Goal: Task Accomplishment & Management: Manage account settings

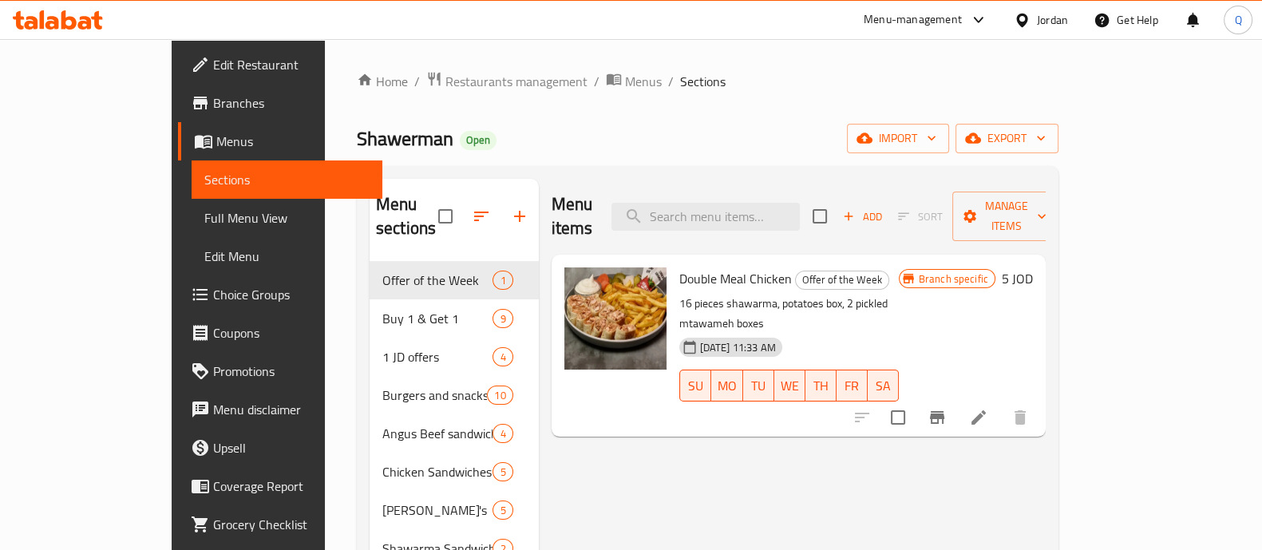
click at [970, 417] on div "Menu items Add Sort Manage items Double Meal Chicken Offer of the Week 16 piece…" at bounding box center [792, 491] width 507 height 625
click at [514, 211] on icon "button" at bounding box center [519, 216] width 11 height 11
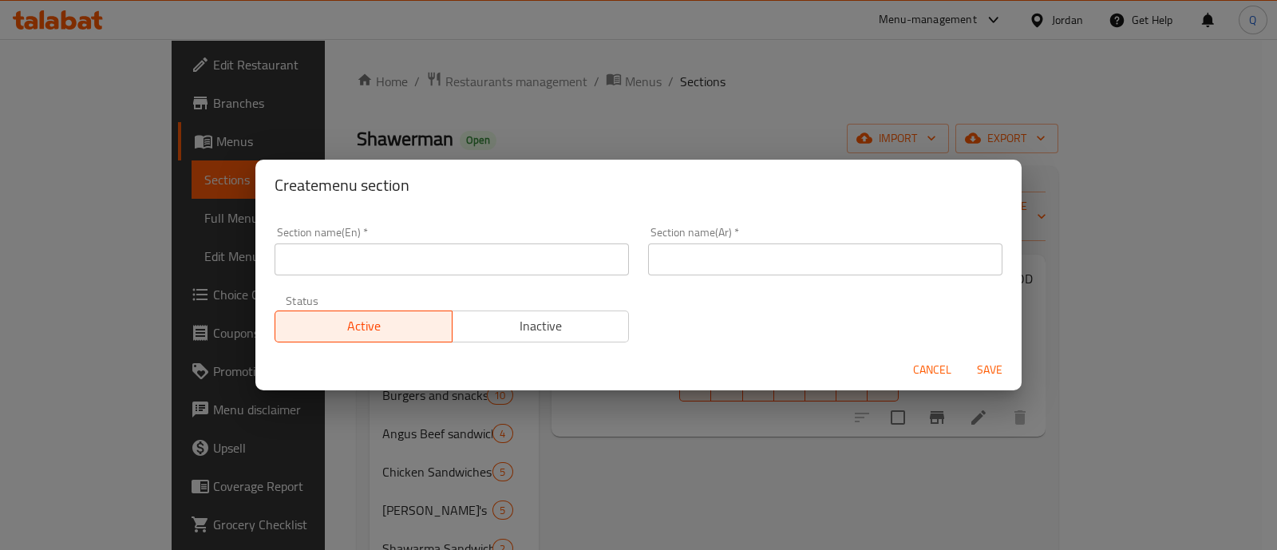
click at [417, 275] on div "Section name(En)   * Section name(En) *" at bounding box center [451, 251] width 373 height 68
click at [433, 251] on input "text" at bounding box center [451, 259] width 354 height 32
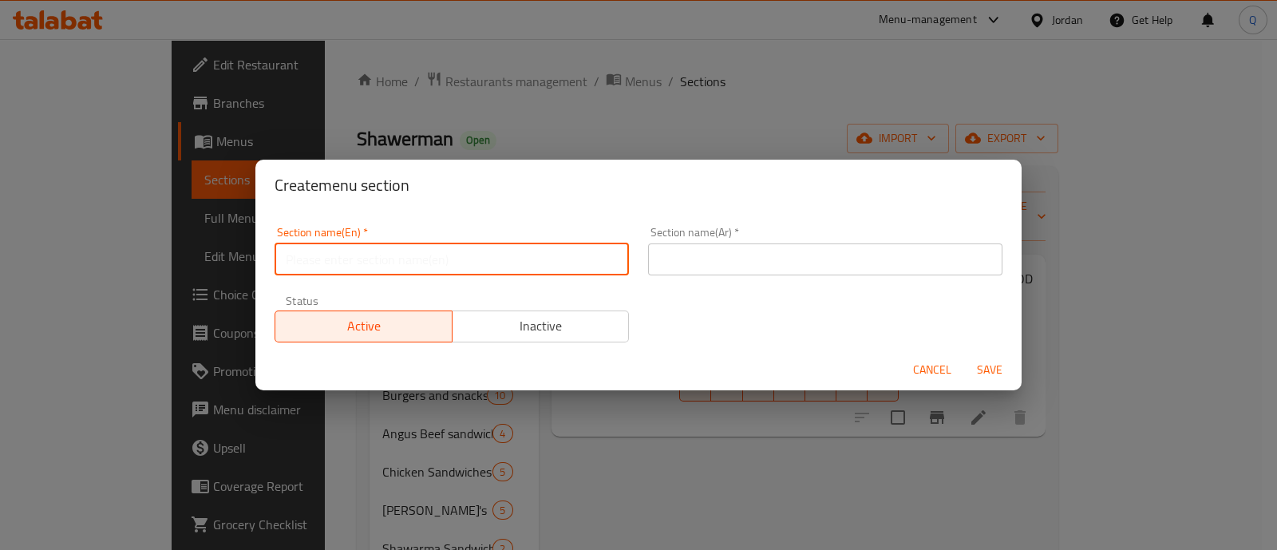
type input "o"
type input "Offers"
click at [657, 267] on input "text" at bounding box center [825, 259] width 354 height 32
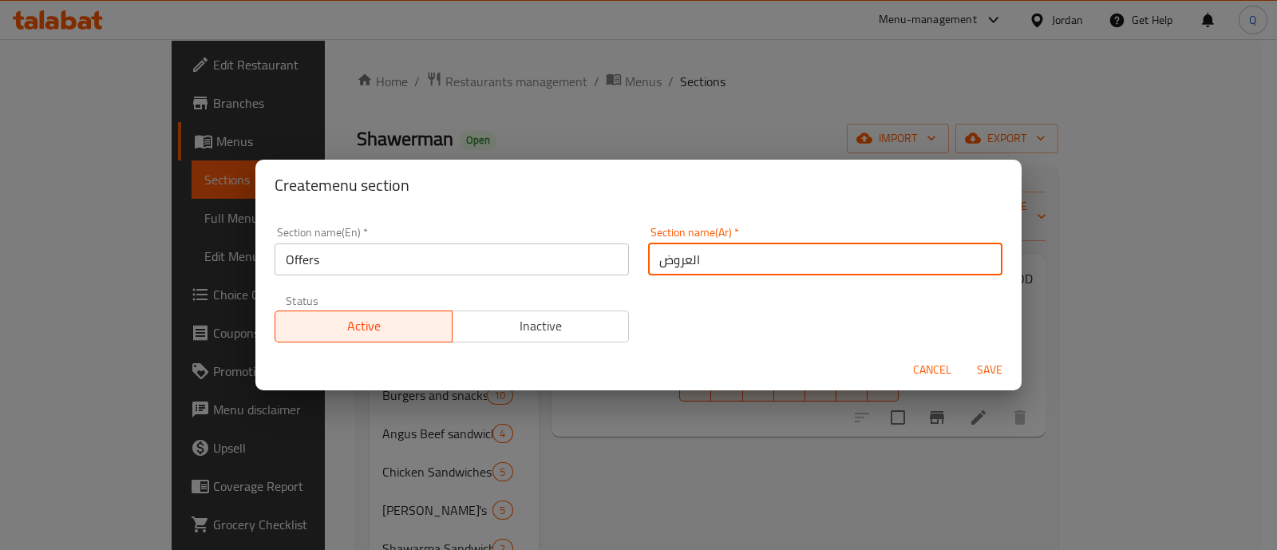
type input "العروض"
click at [981, 370] on span "Save" at bounding box center [989, 370] width 38 height 20
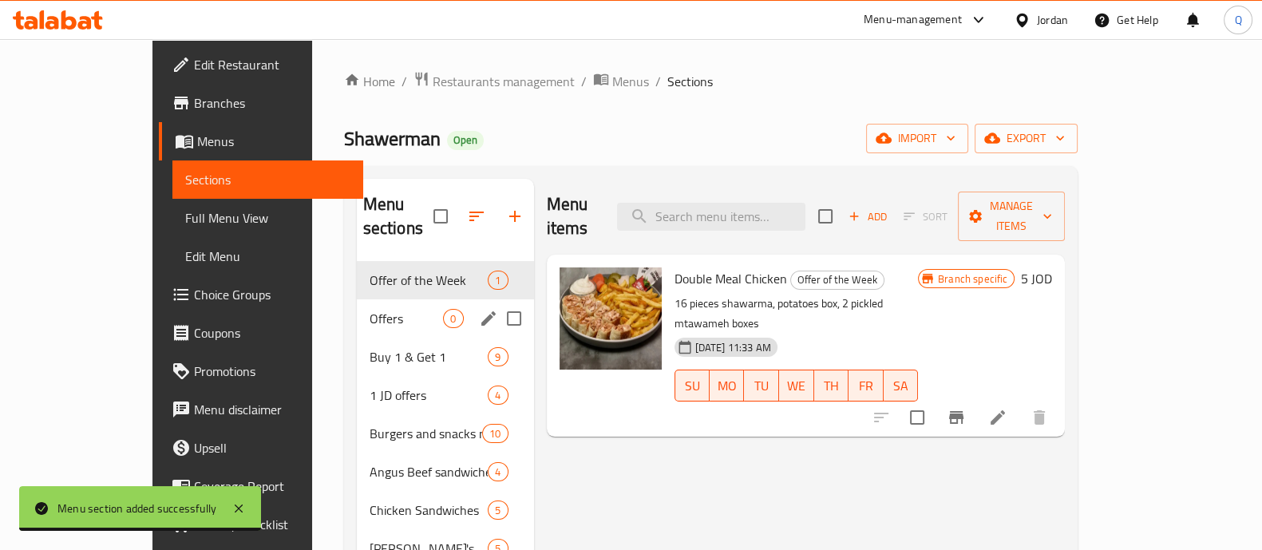
click at [369, 309] on span "Offers" at bounding box center [406, 318] width 74 height 19
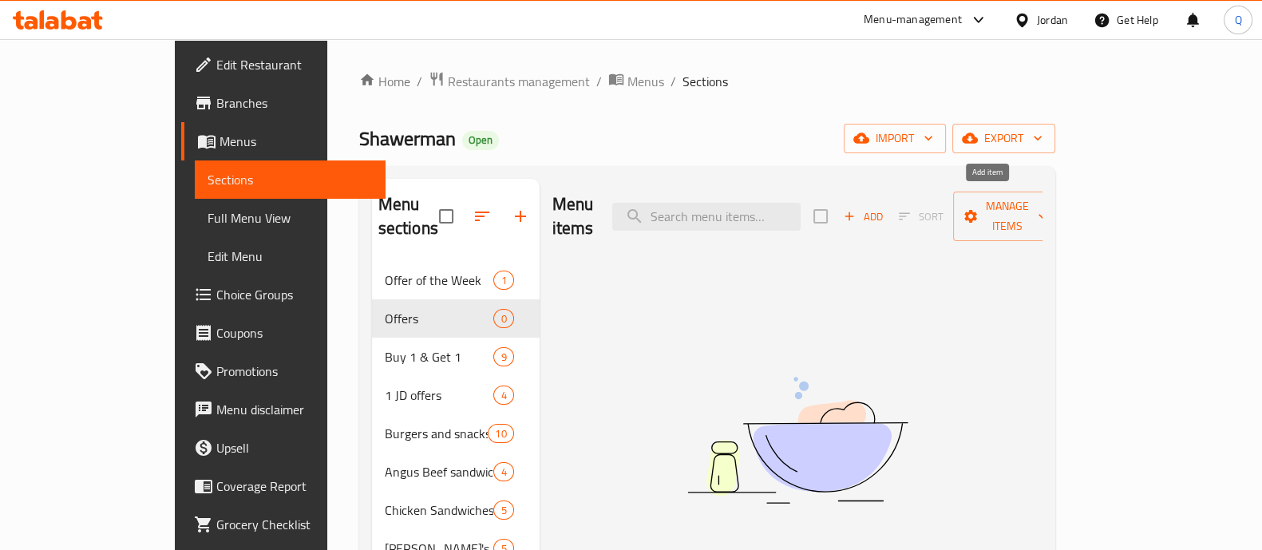
click at [856, 209] on icon "button" at bounding box center [849, 216] width 14 height 14
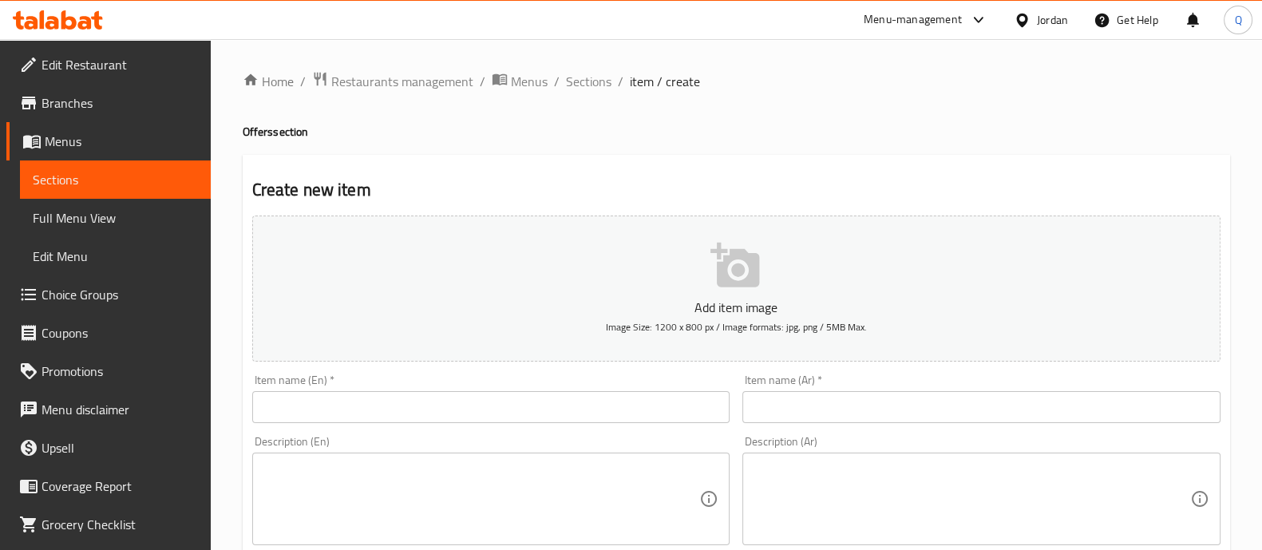
click at [393, 397] on input "text" at bounding box center [491, 407] width 478 height 32
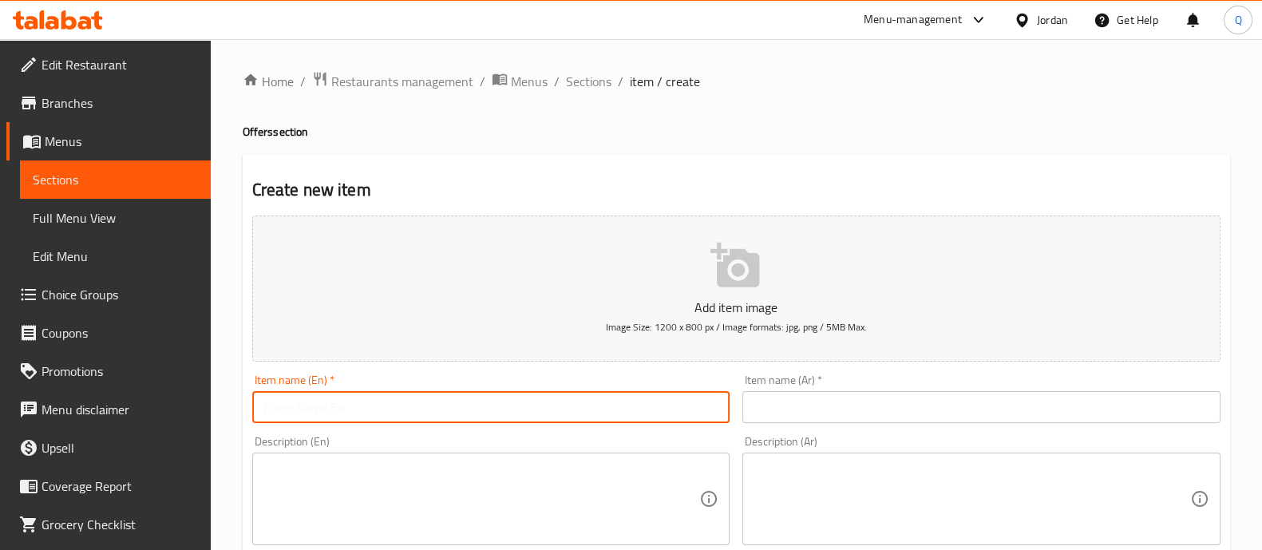
paste input "Two Double Meal chiken"
type input "Two Double Meal chiken"
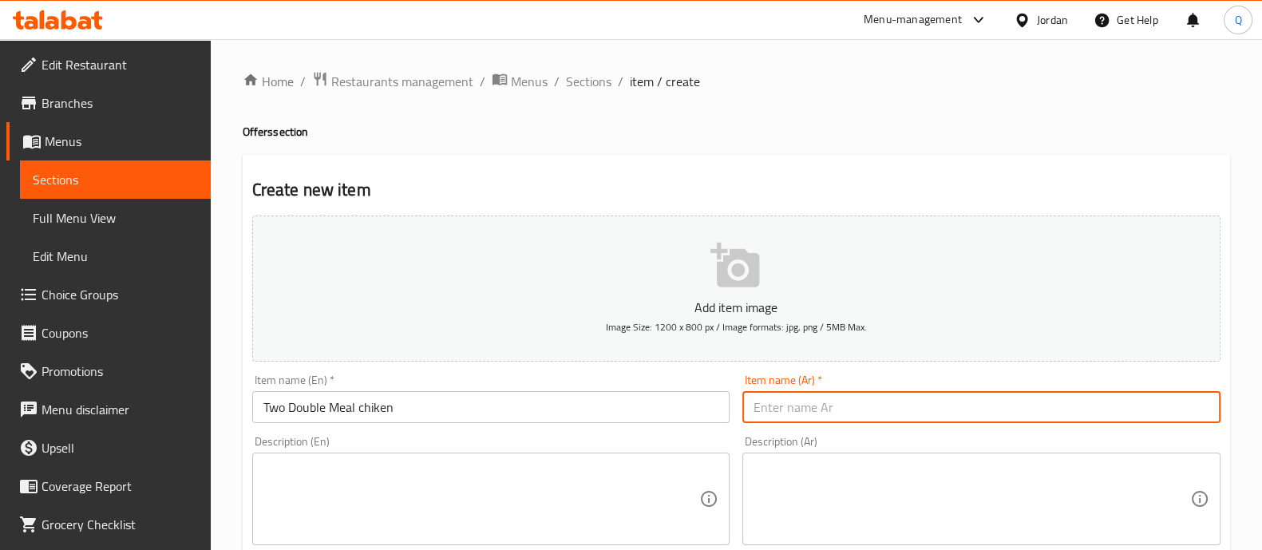
click at [811, 396] on input "text" at bounding box center [981, 407] width 478 height 32
type input "."
type input "ز"
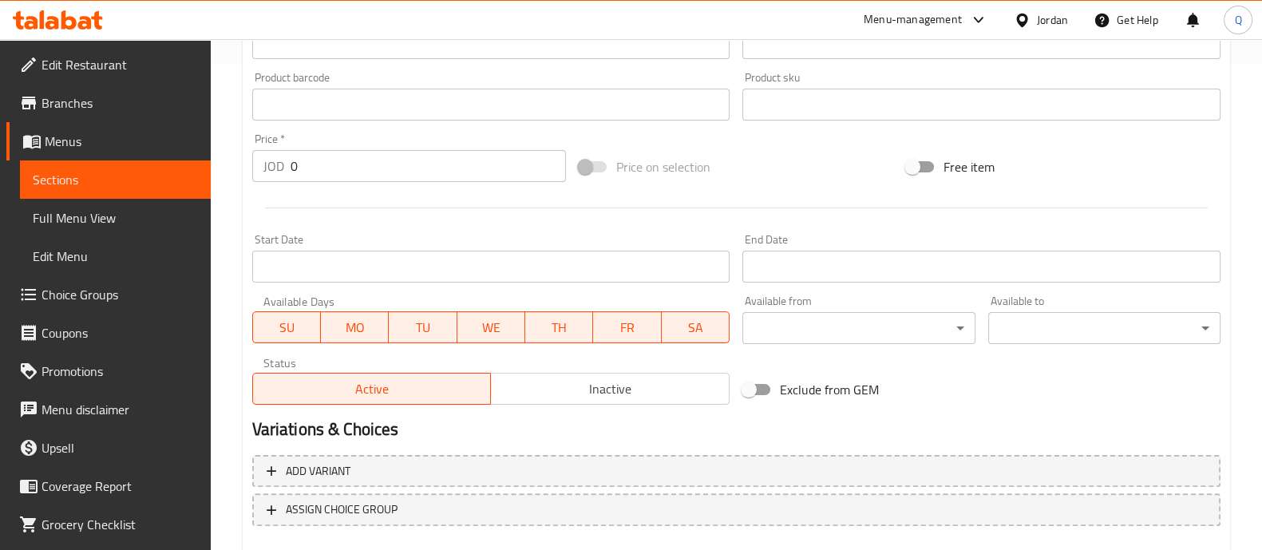
scroll to position [499, 0]
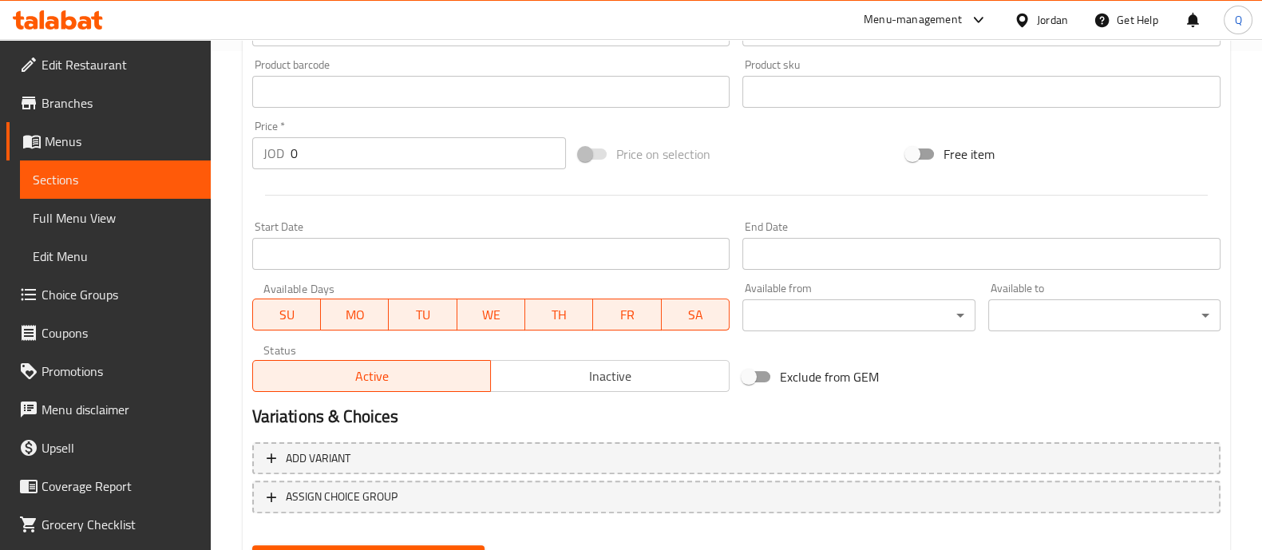
type input "وجبتين دبل دجاج"
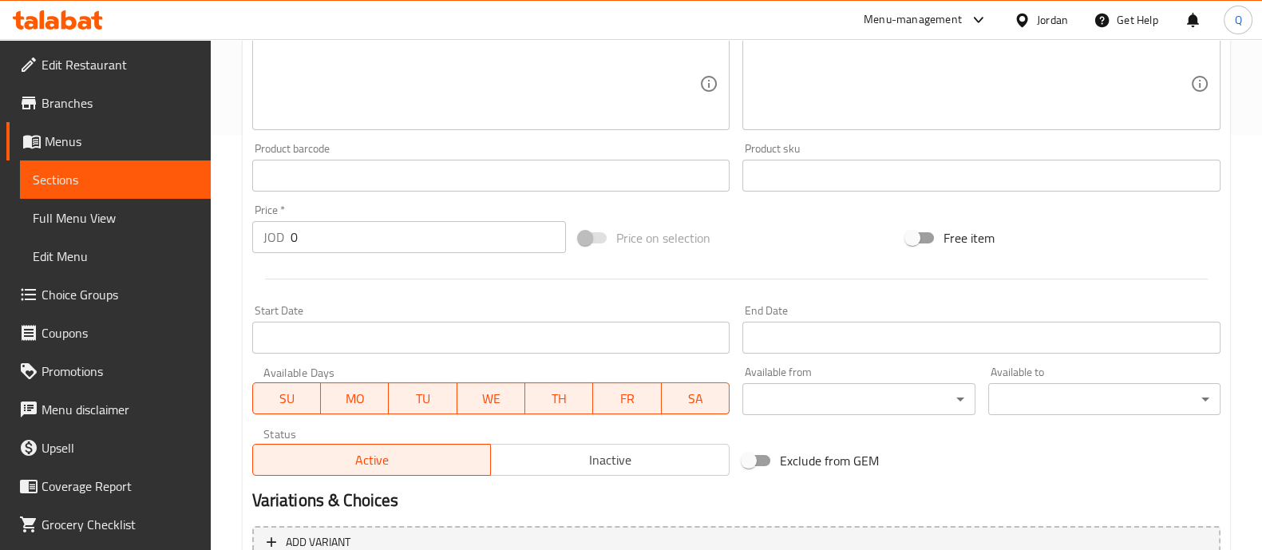
scroll to position [299, 0]
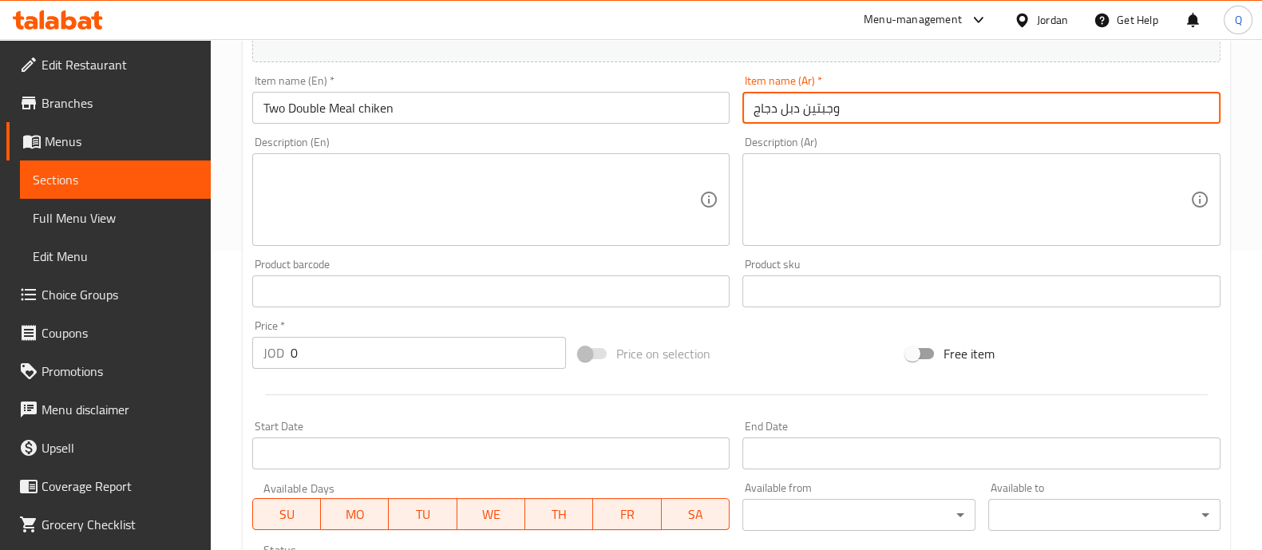
click at [408, 361] on input "0" at bounding box center [428, 353] width 276 height 32
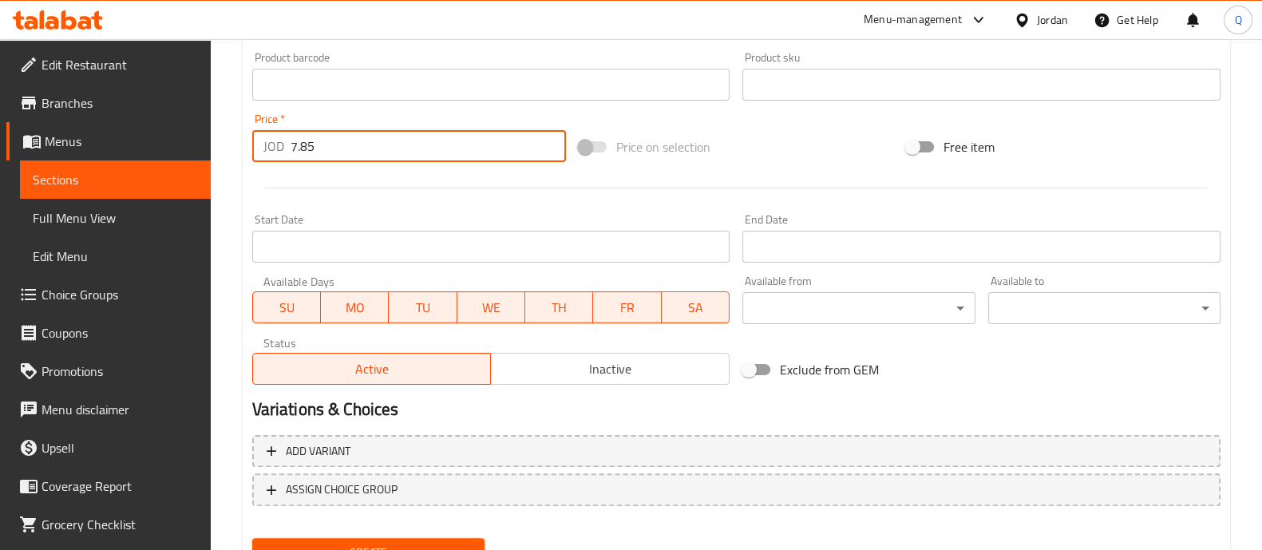
scroll to position [576, 0]
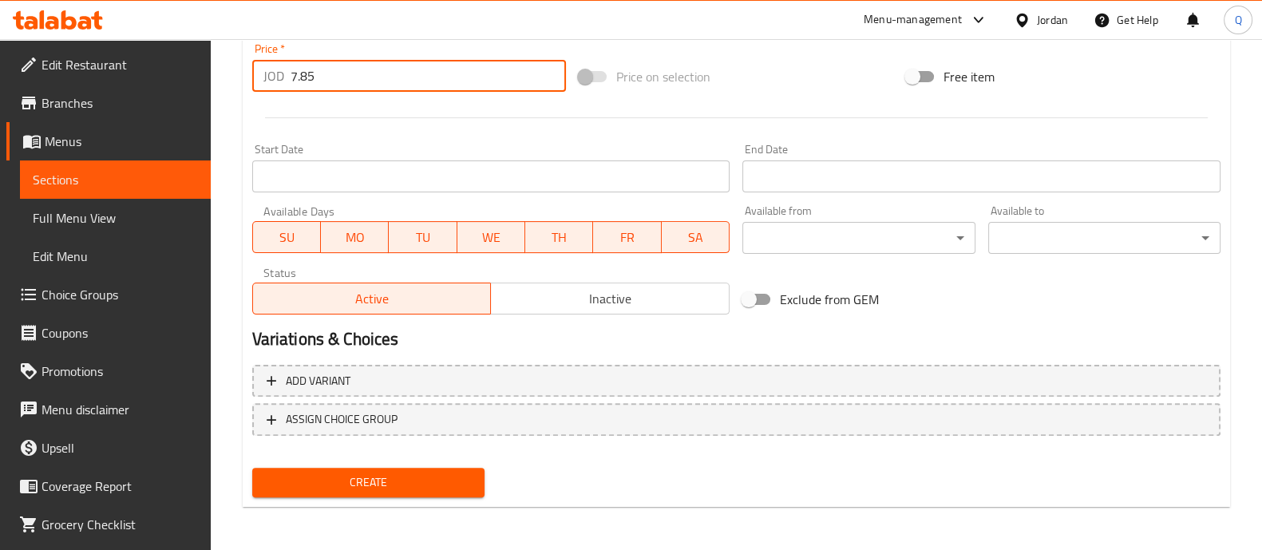
type input "7.85"
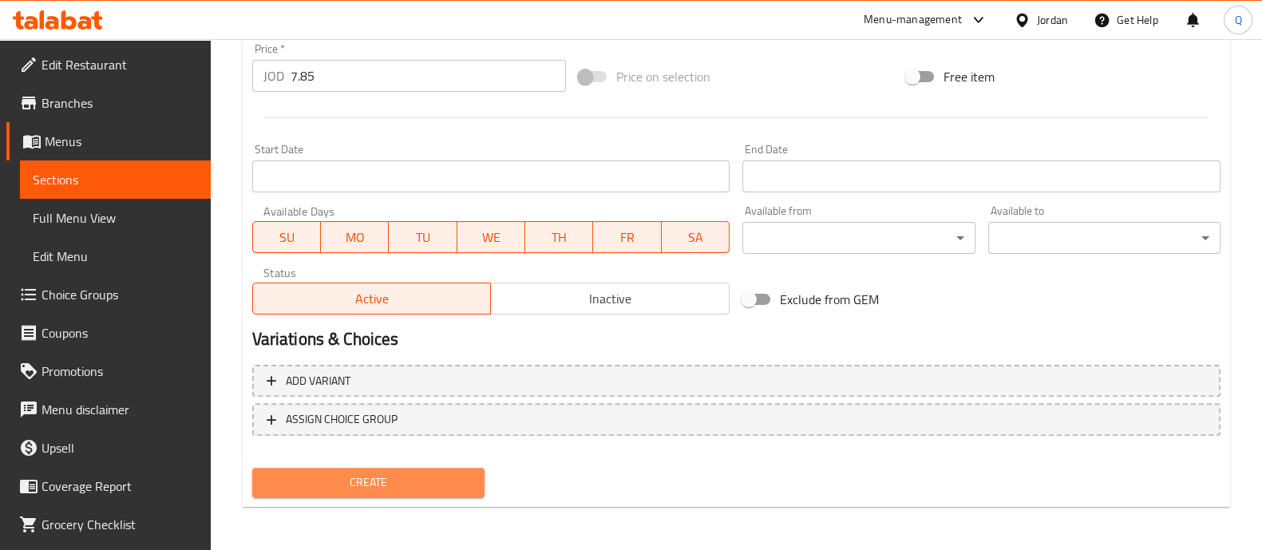
click at [449, 485] on span "Create" at bounding box center [368, 482] width 207 height 20
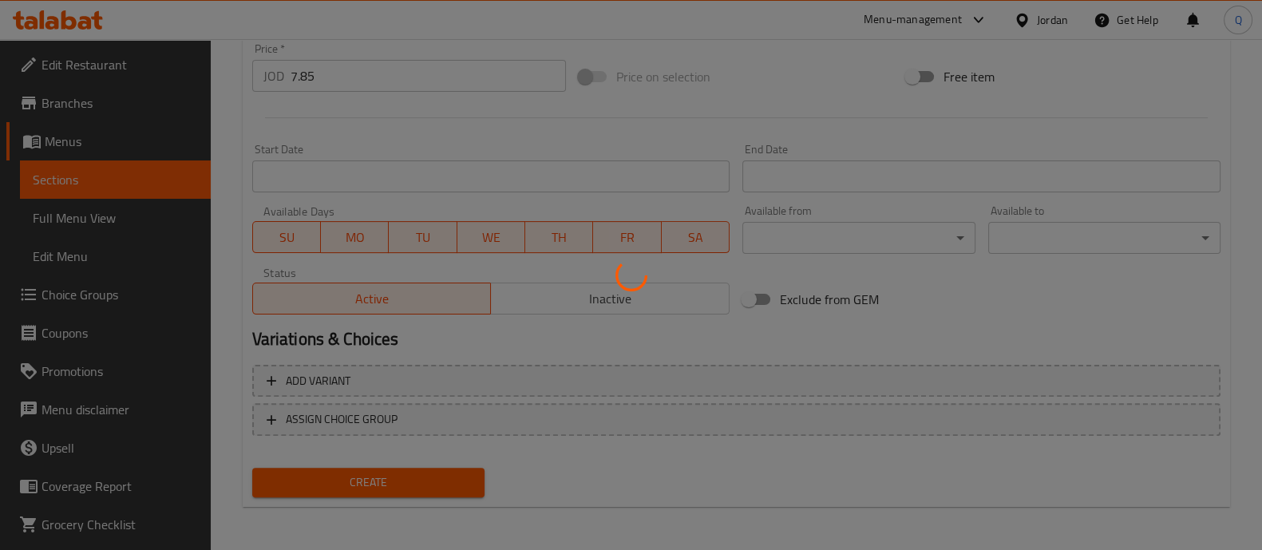
type input "0"
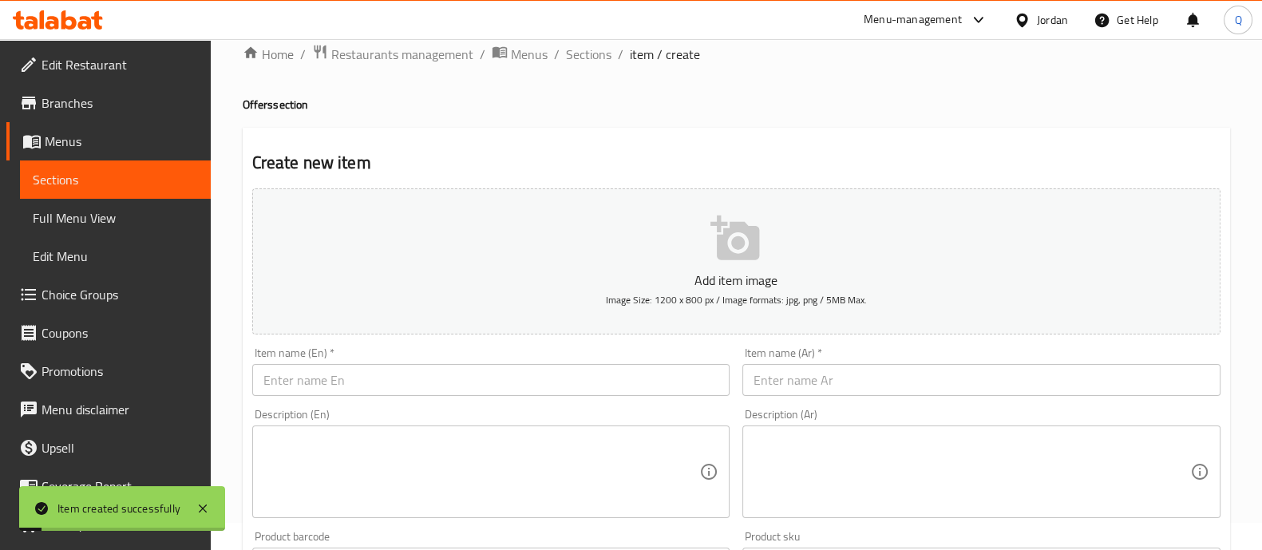
scroll to position [0, 0]
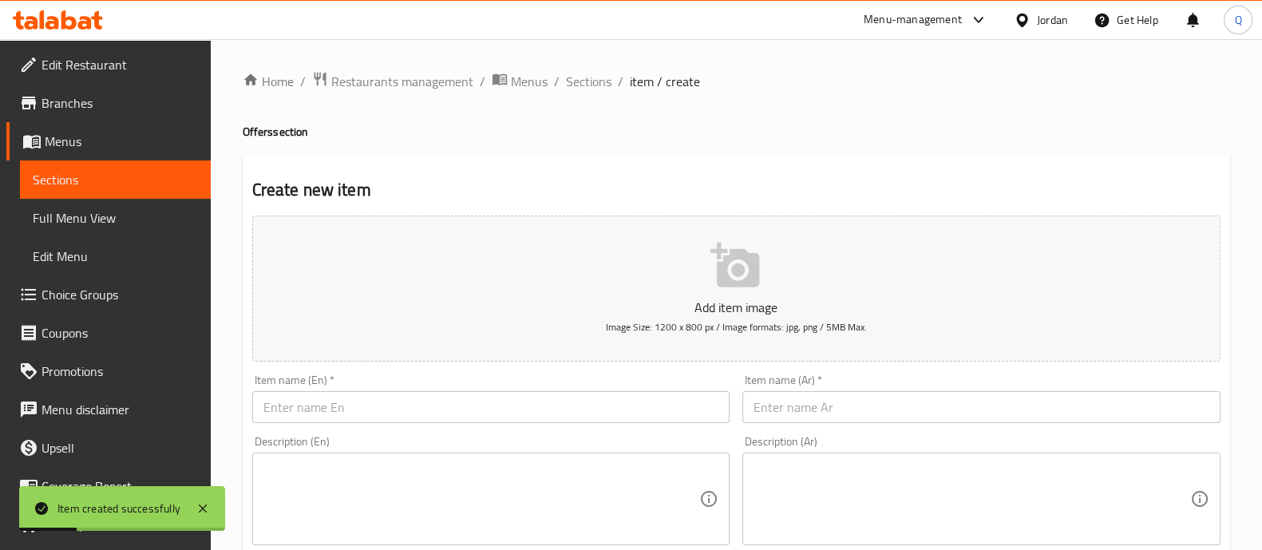
click at [136, 179] on span "Sections" at bounding box center [115, 179] width 165 height 19
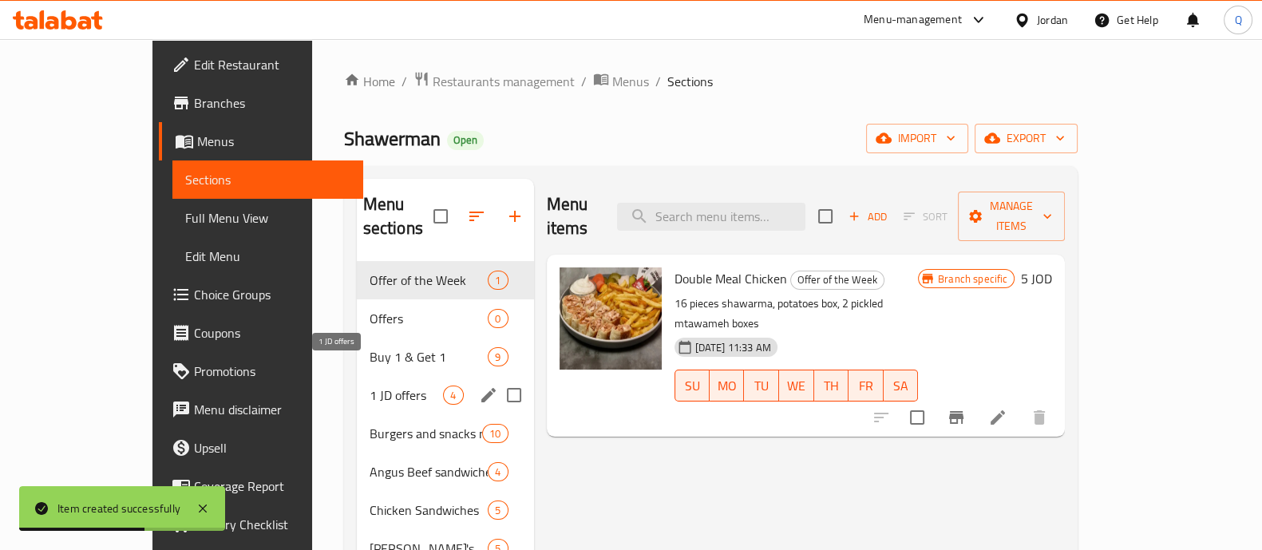
scroll to position [99, 0]
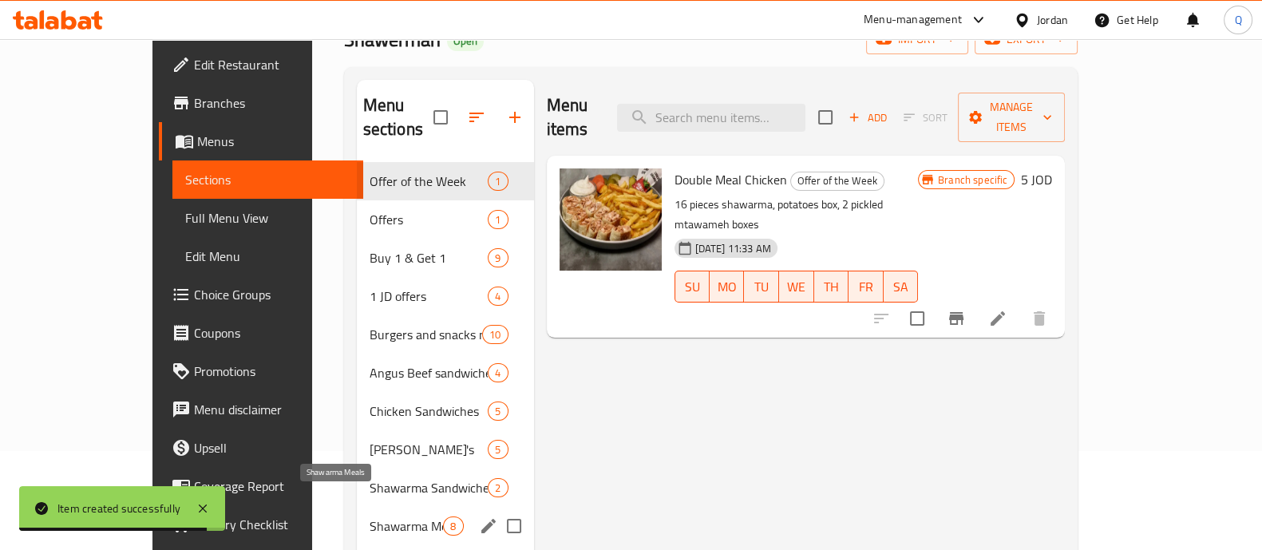
click at [369, 516] on span "Shawarma Meals" at bounding box center [406, 525] width 74 height 19
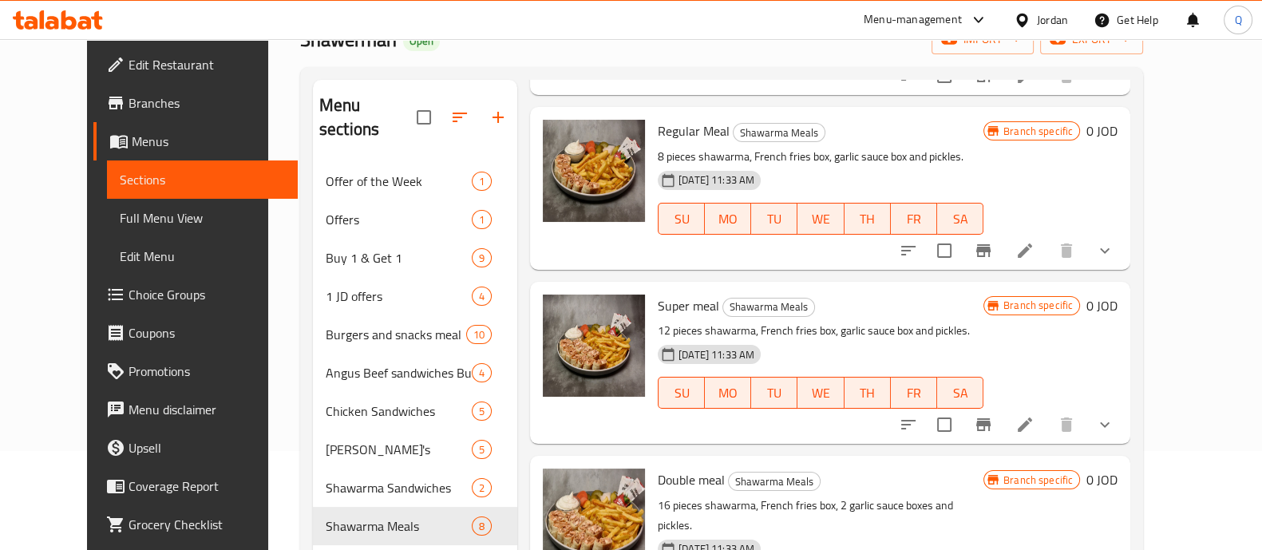
scroll to position [299, 0]
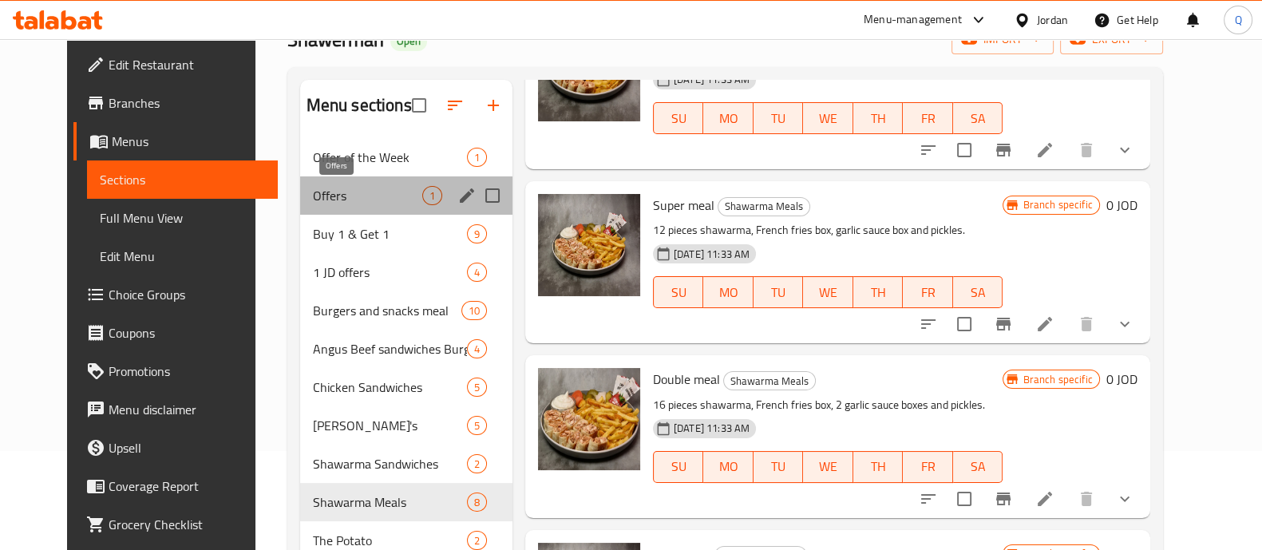
click at [313, 187] on span "Offers" at bounding box center [367, 195] width 109 height 19
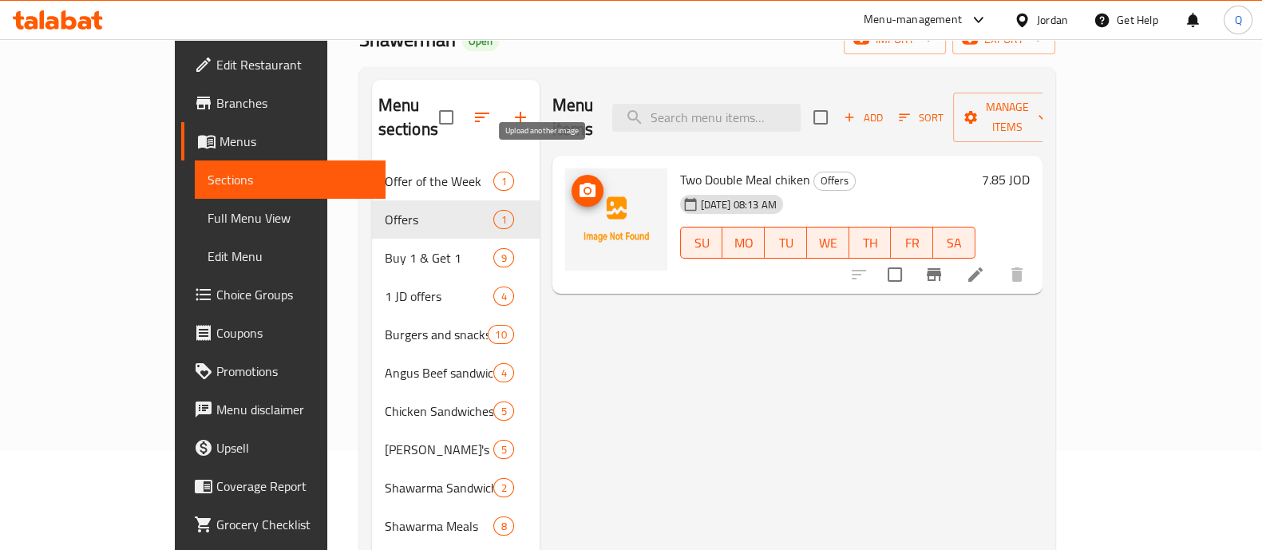
click at [579, 183] on icon "upload picture" at bounding box center [587, 190] width 16 height 14
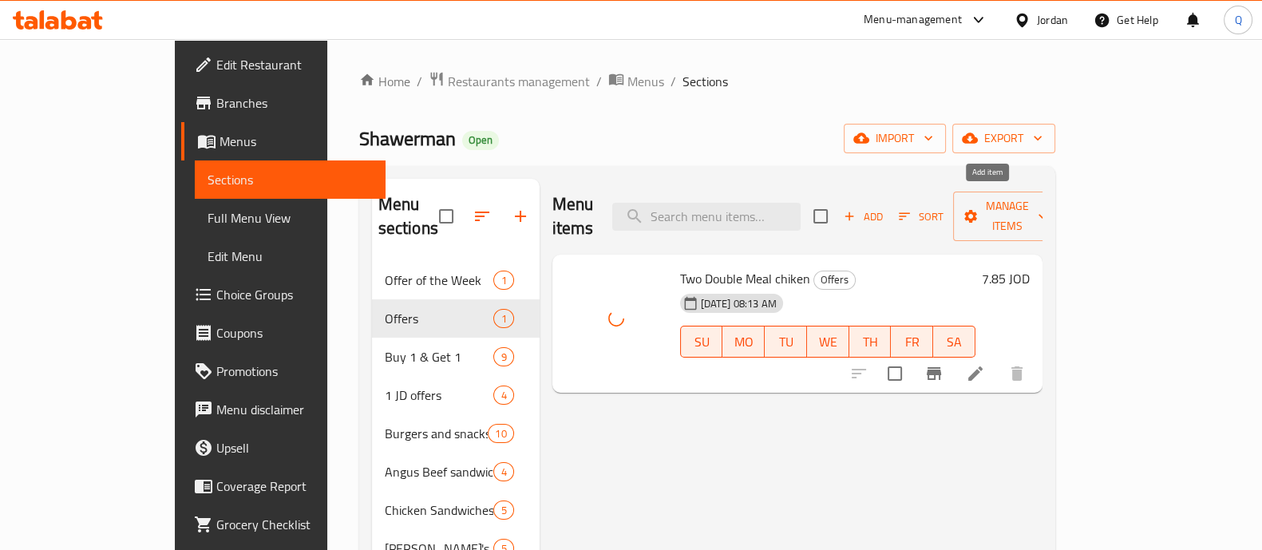
click at [884, 208] on span "Add" at bounding box center [862, 216] width 43 height 18
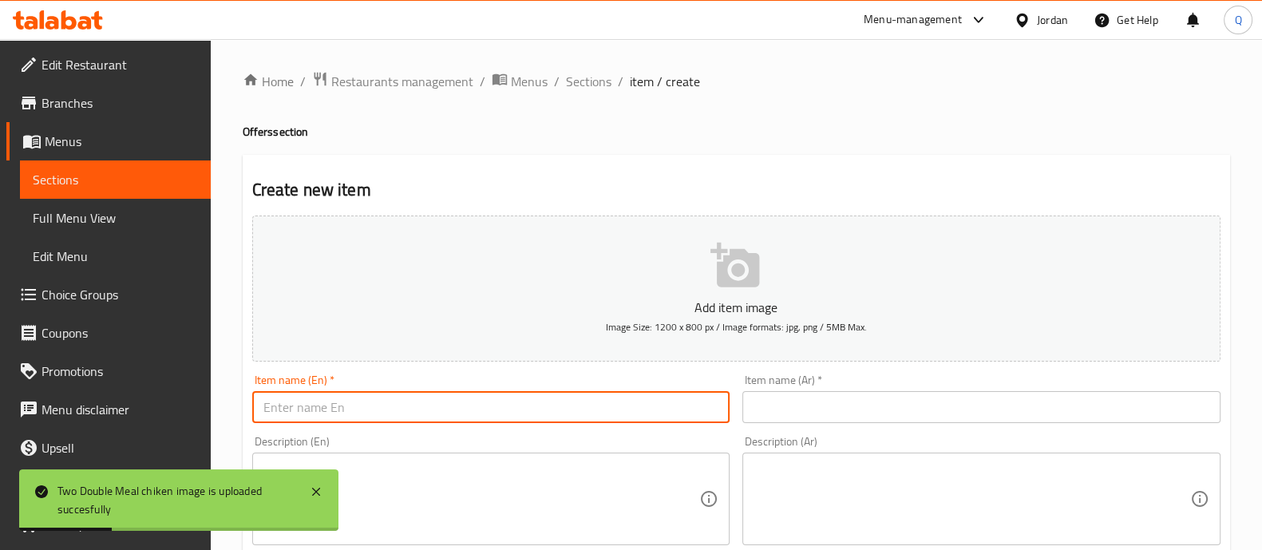
click at [519, 409] on input "text" at bounding box center [491, 407] width 478 height 32
paste input "Two Regular Meal chiken"
type input "Two Regular Meal chiken"
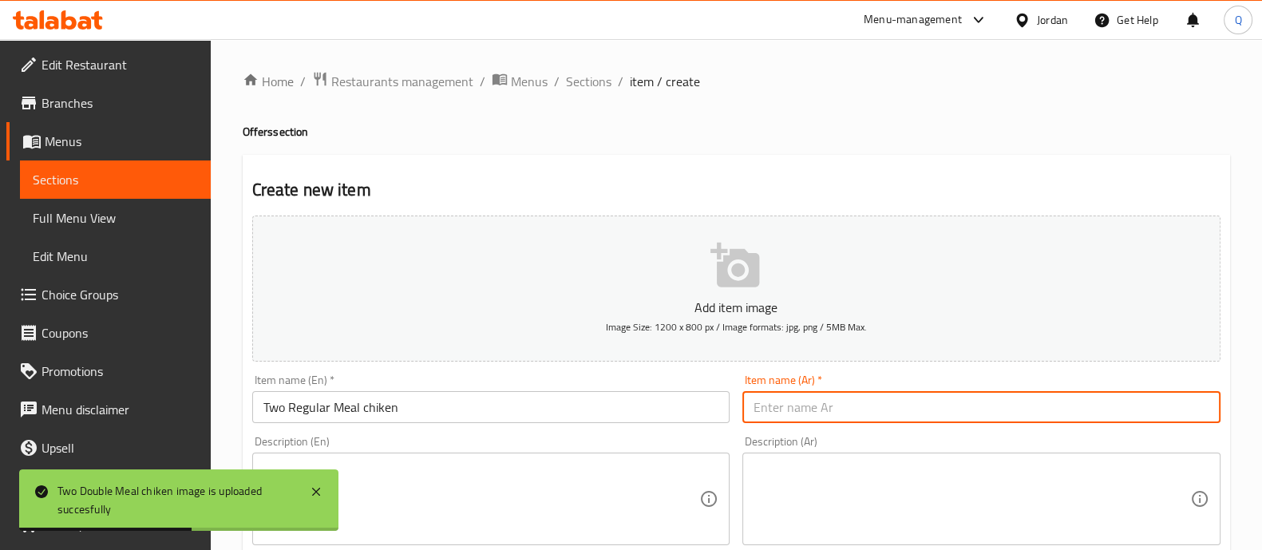
click at [802, 403] on input "text" at bounding box center [981, 407] width 478 height 32
type input "ز"
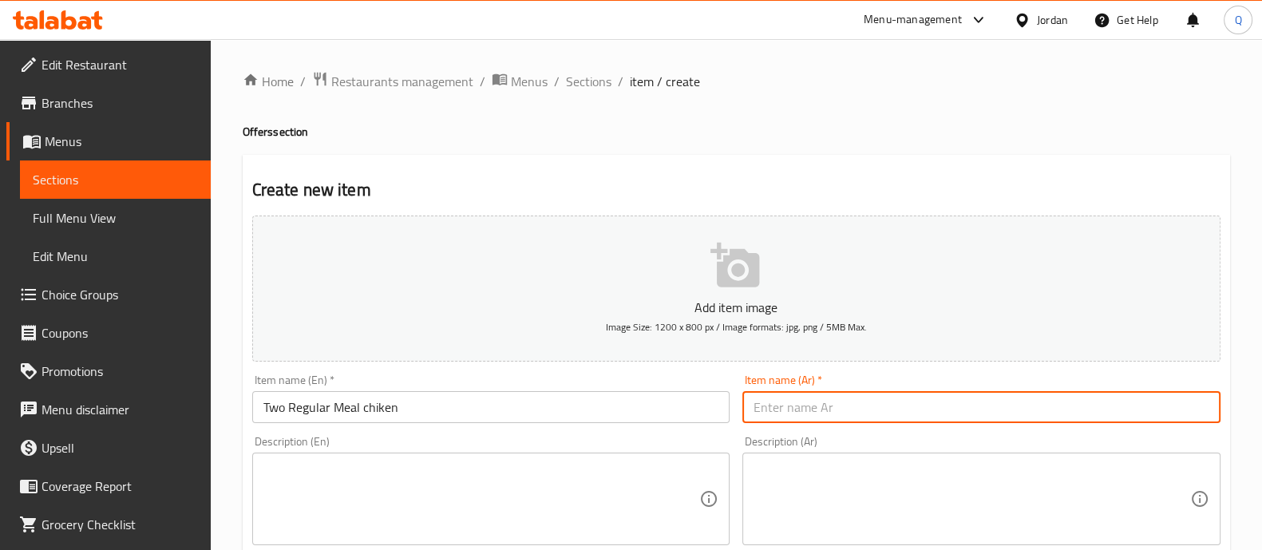
type input "ظ"
type input "ة"
drag, startPoint x: 780, startPoint y: 409, endPoint x: 794, endPoint y: 432, distance: 26.6
click at [797, 413] on input "وجبتين دبل دجاج" at bounding box center [981, 407] width 478 height 32
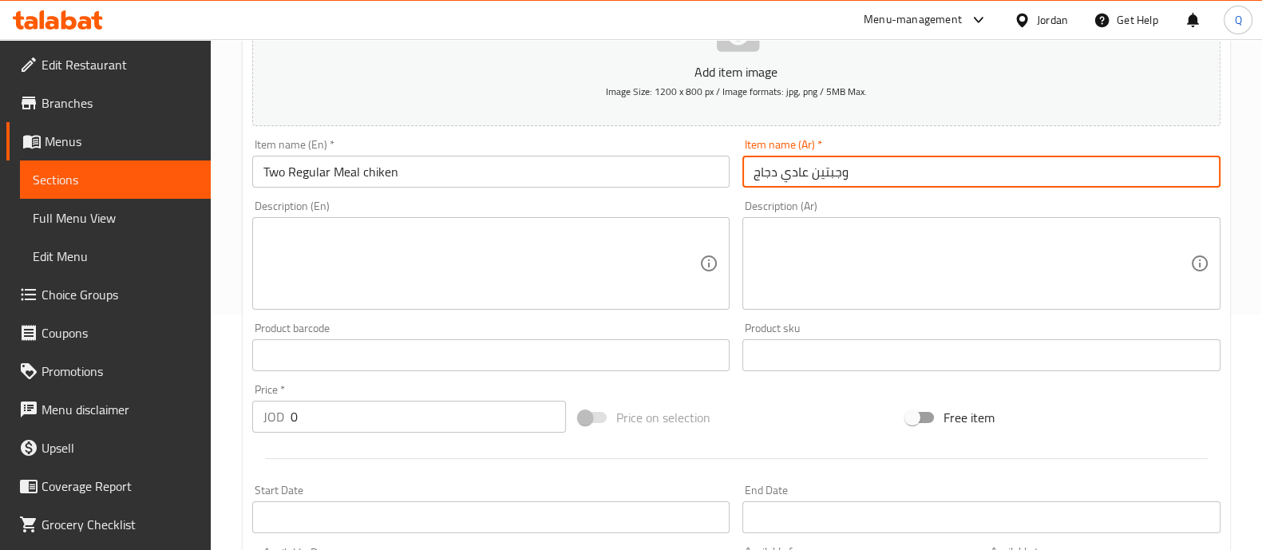
scroll to position [99, 0]
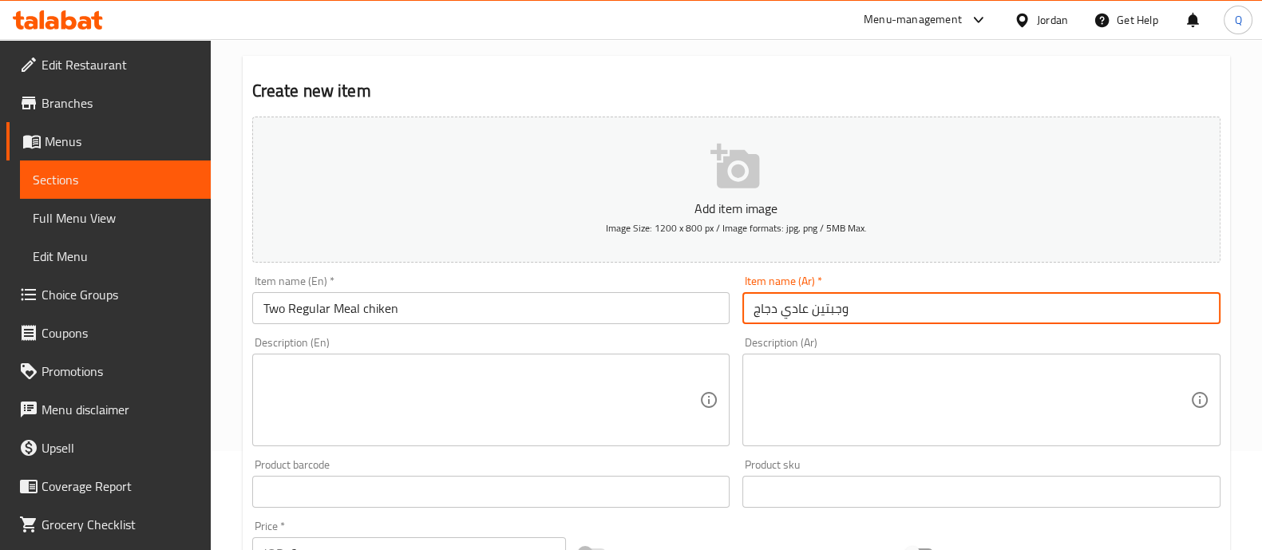
type input "وجبتين عادي دجاج"
click at [725, 178] on icon "button" at bounding box center [734, 166] width 49 height 45
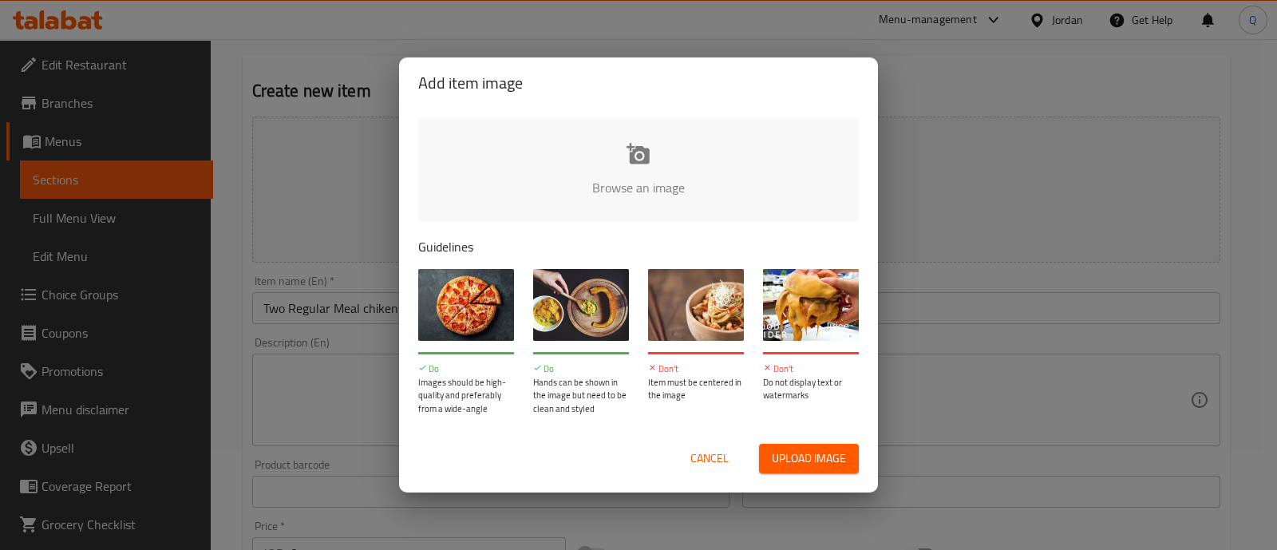
click at [655, 141] on input "file" at bounding box center [1177, 192] width 1519 height 149
type input "C:\fakepath\mmw_638416767710112008.jpg"
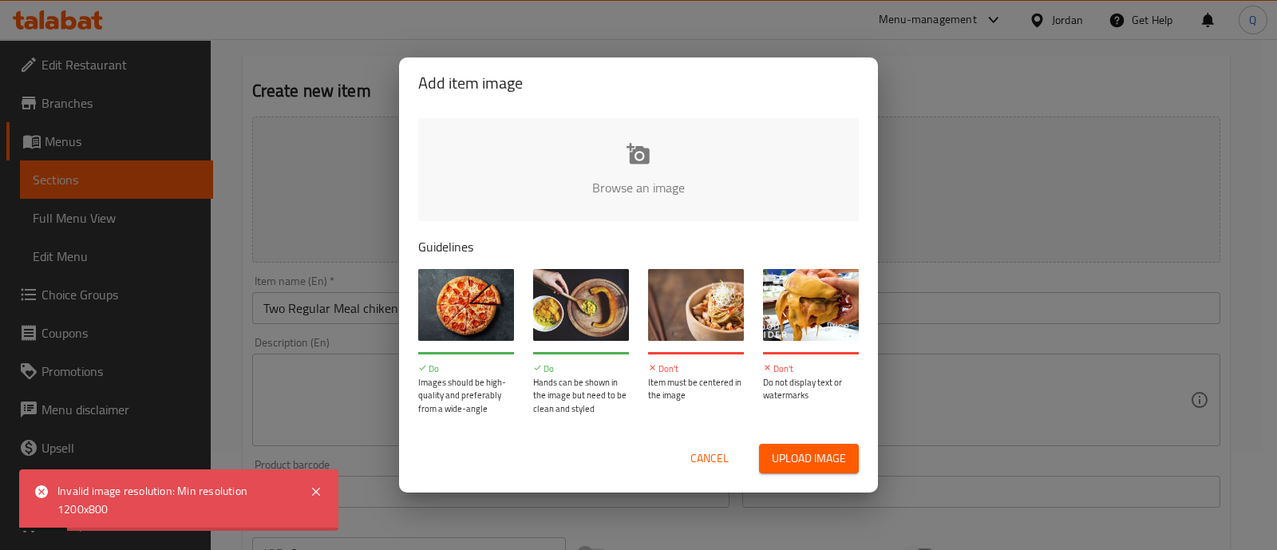
click at [718, 454] on span "Cancel" at bounding box center [709, 458] width 38 height 20
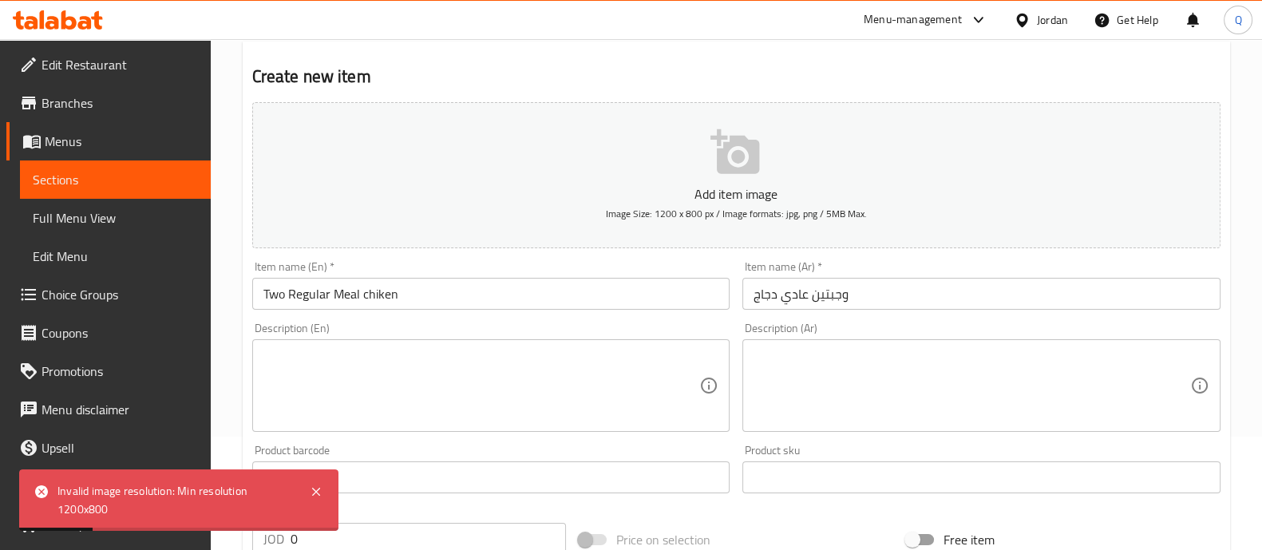
scroll to position [299, 0]
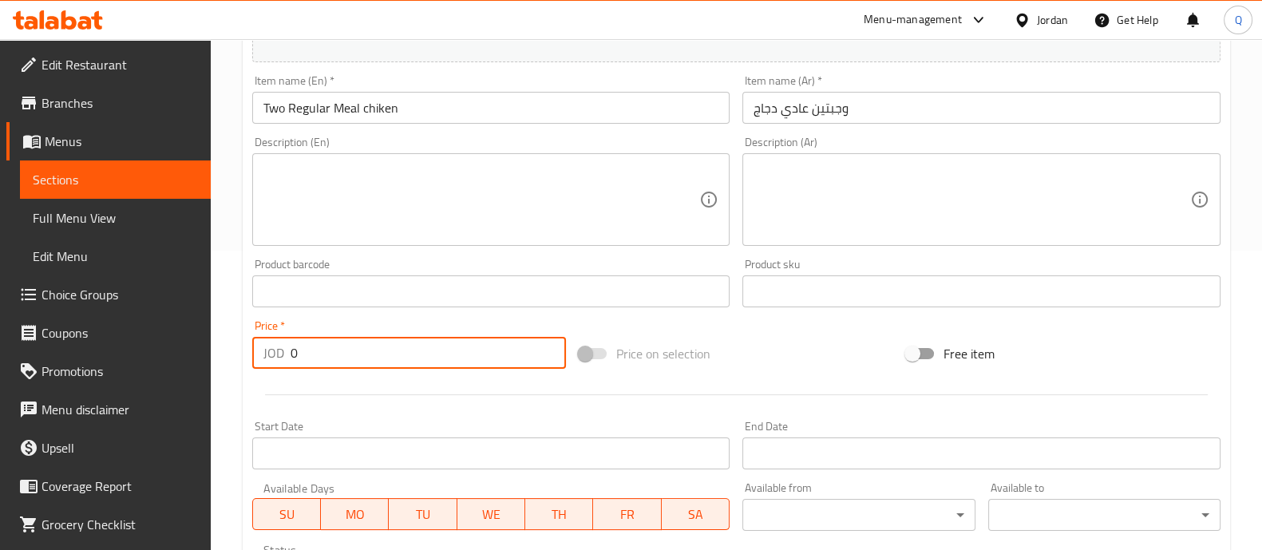
click at [302, 354] on input "0" at bounding box center [428, 353] width 276 height 32
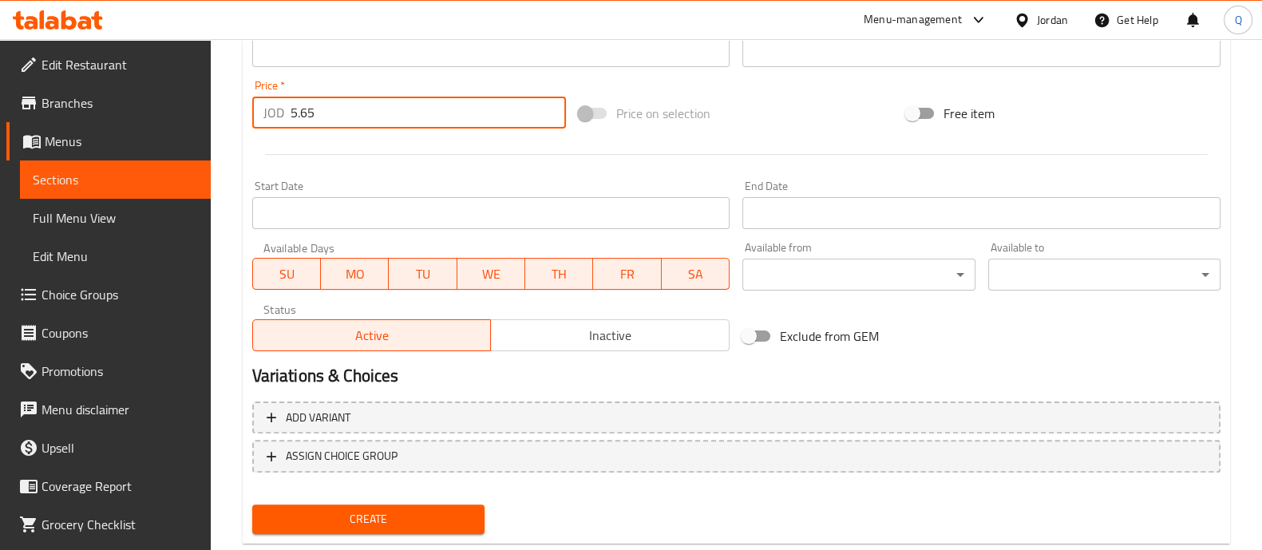
scroll to position [576, 0]
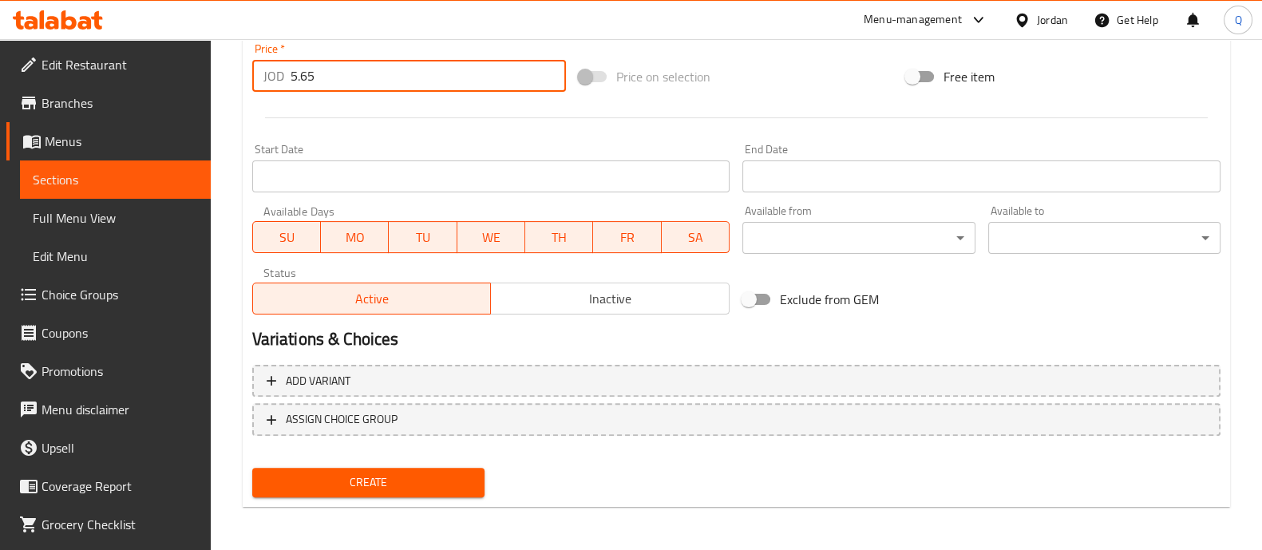
type input "5.65"
click at [448, 484] on span "Create" at bounding box center [368, 482] width 207 height 20
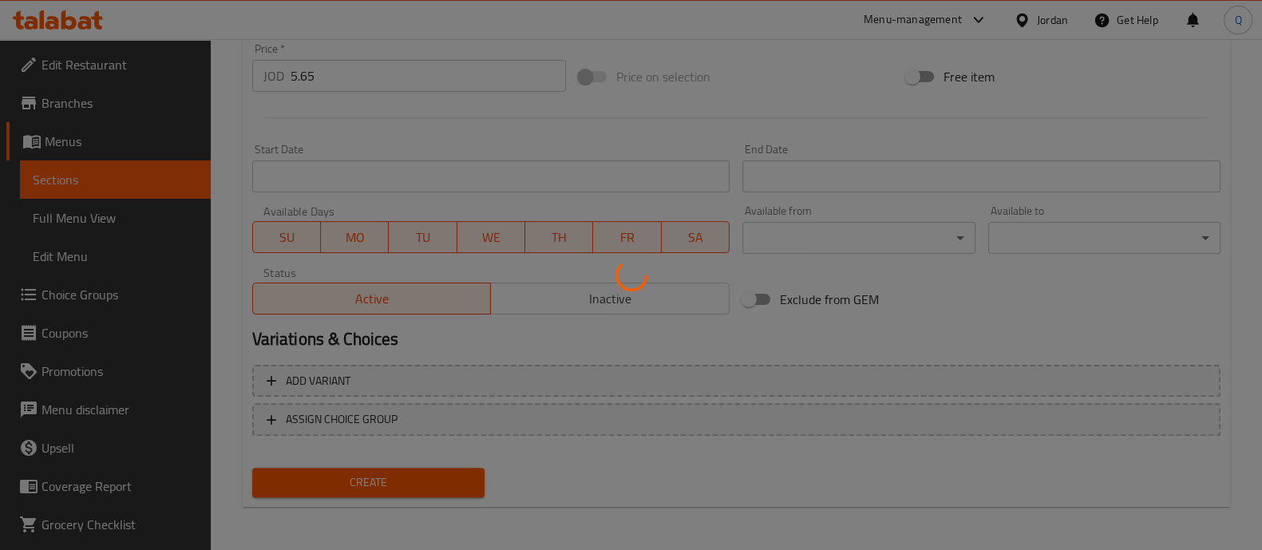
type input "0"
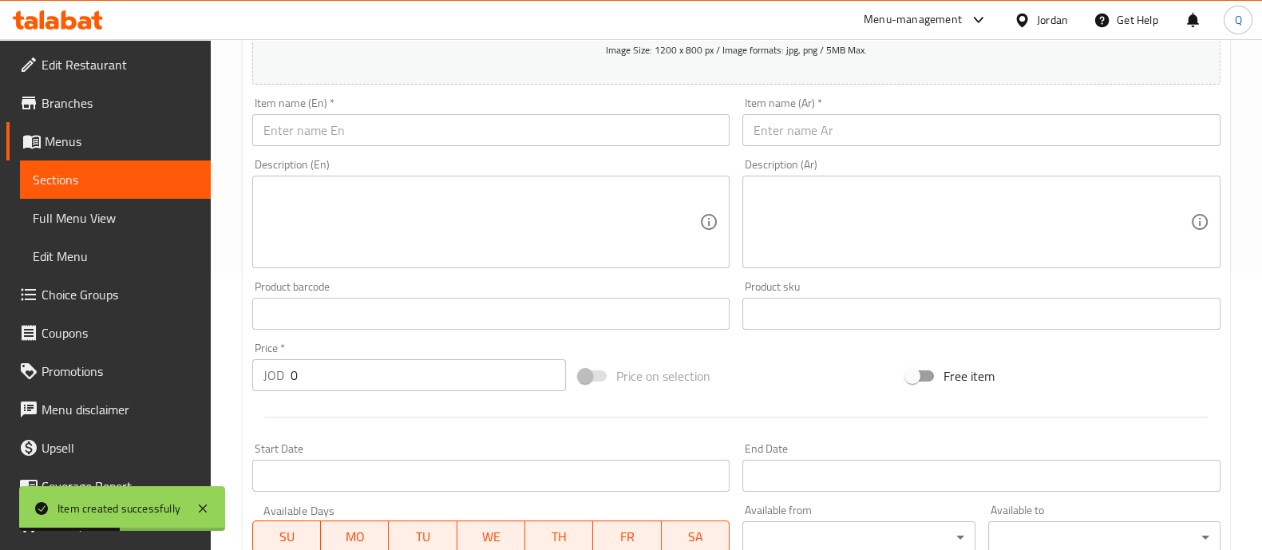
scroll to position [77, 0]
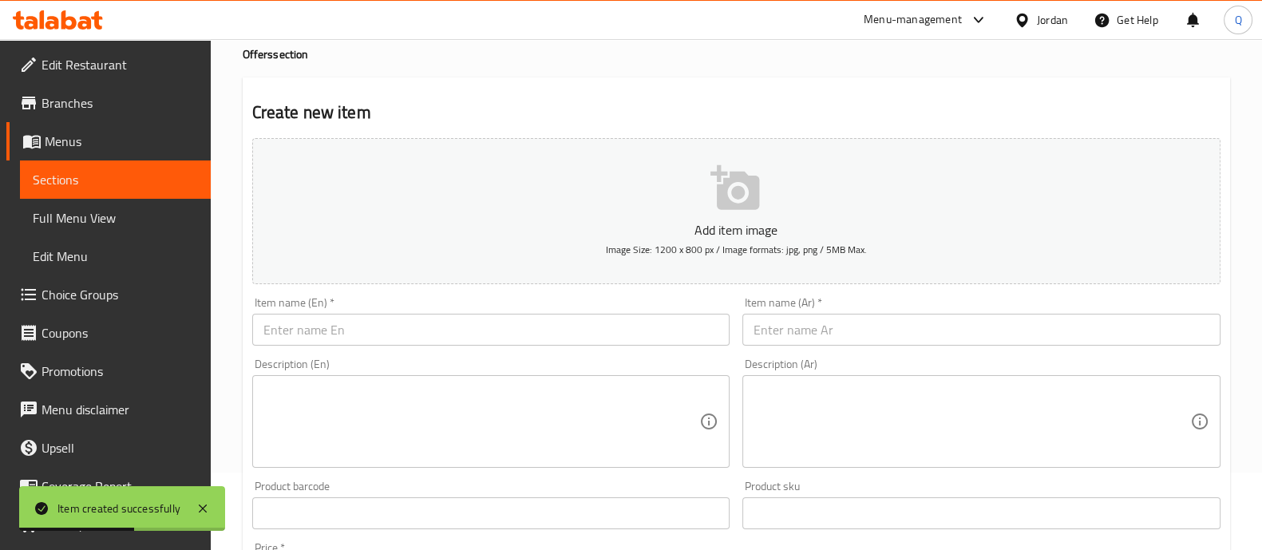
click at [102, 171] on span "Sections" at bounding box center [115, 179] width 165 height 19
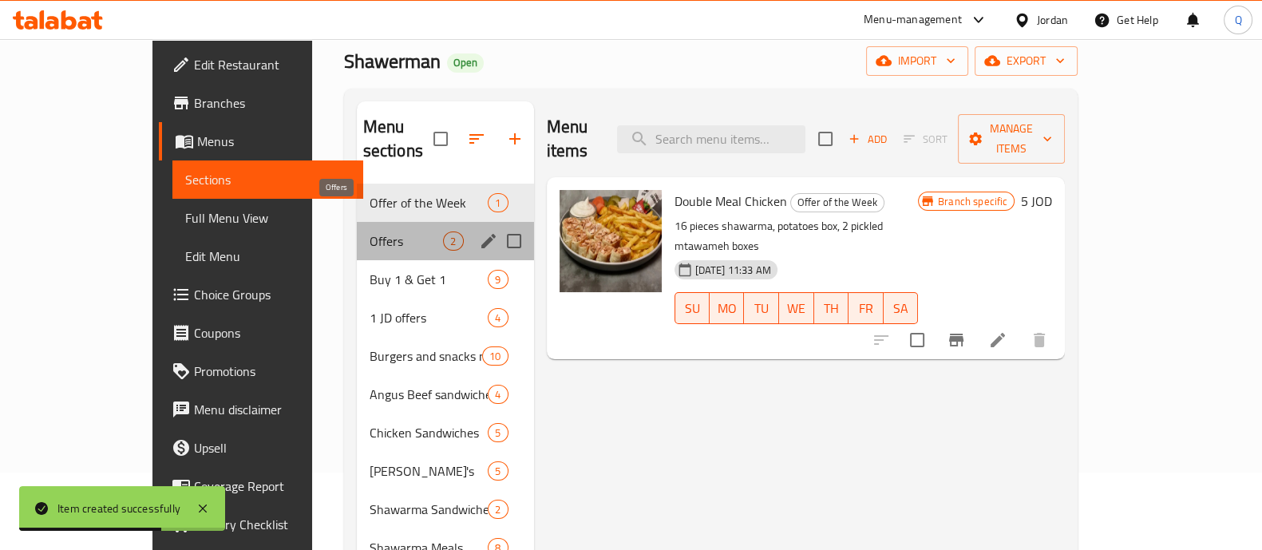
click at [369, 231] on span "Offers" at bounding box center [406, 240] width 74 height 19
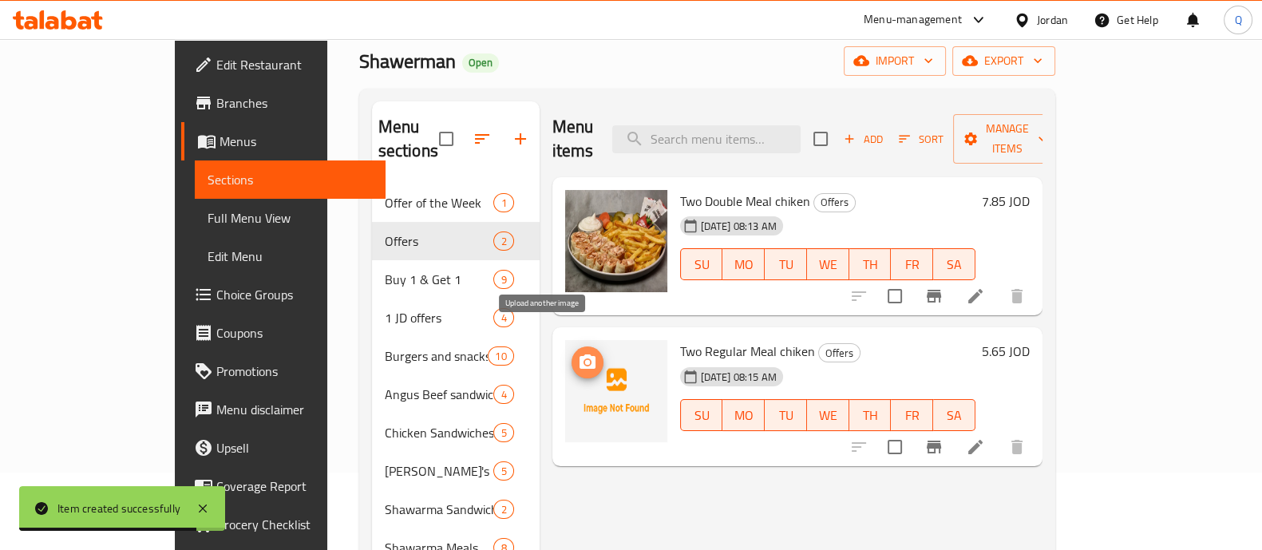
click at [579, 354] on icon "upload picture" at bounding box center [587, 361] width 16 height 14
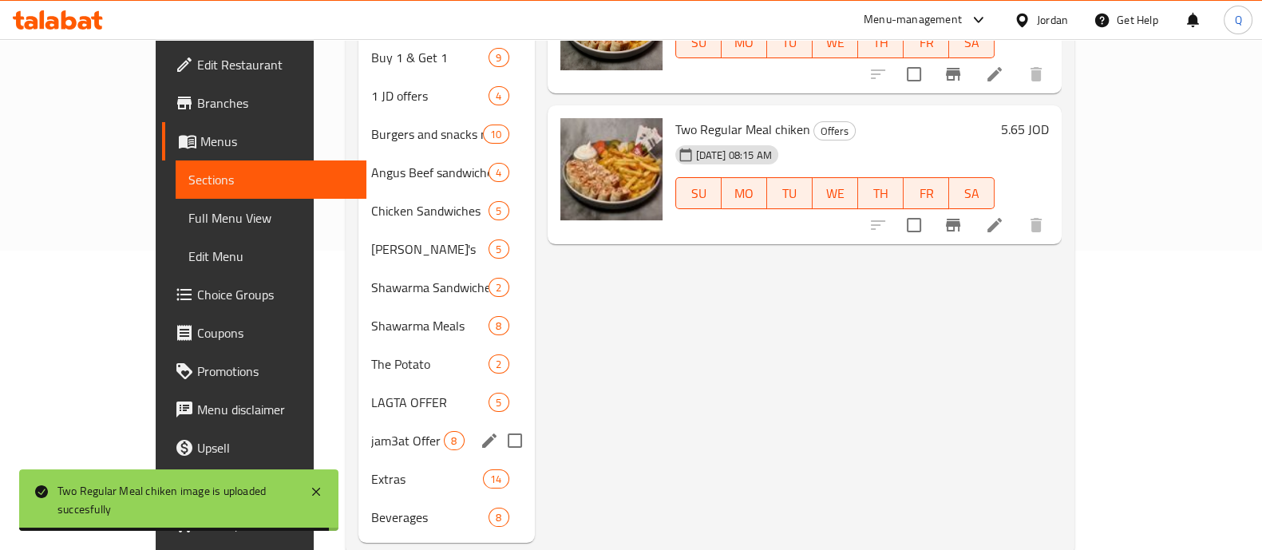
scroll to position [312, 0]
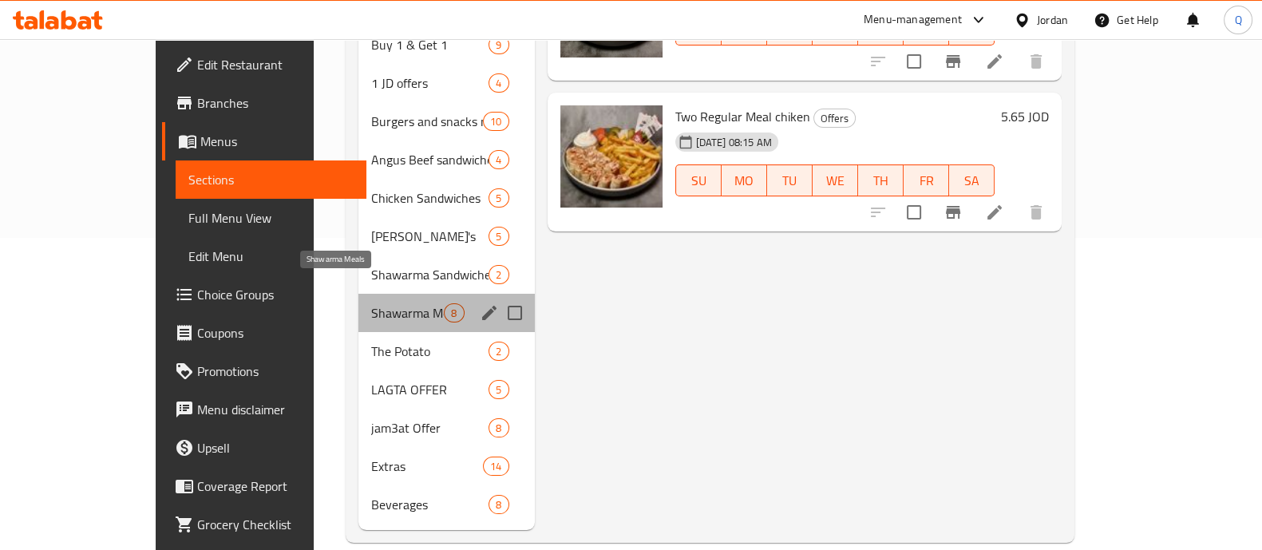
click at [371, 303] on span "Shawarma Meals" at bounding box center [407, 312] width 73 height 19
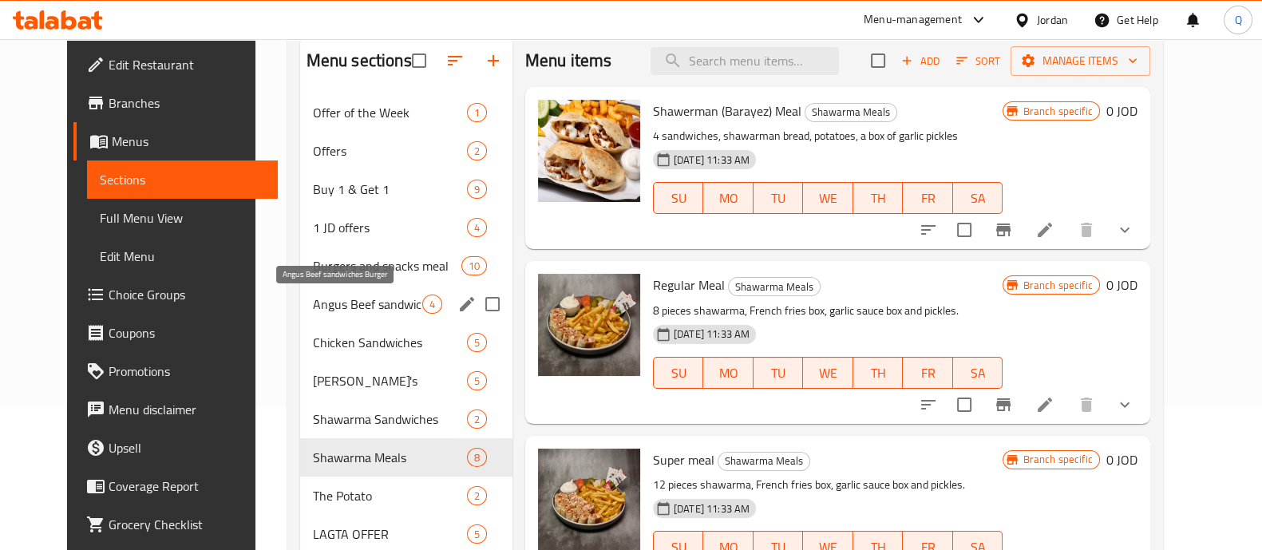
scroll to position [113, 0]
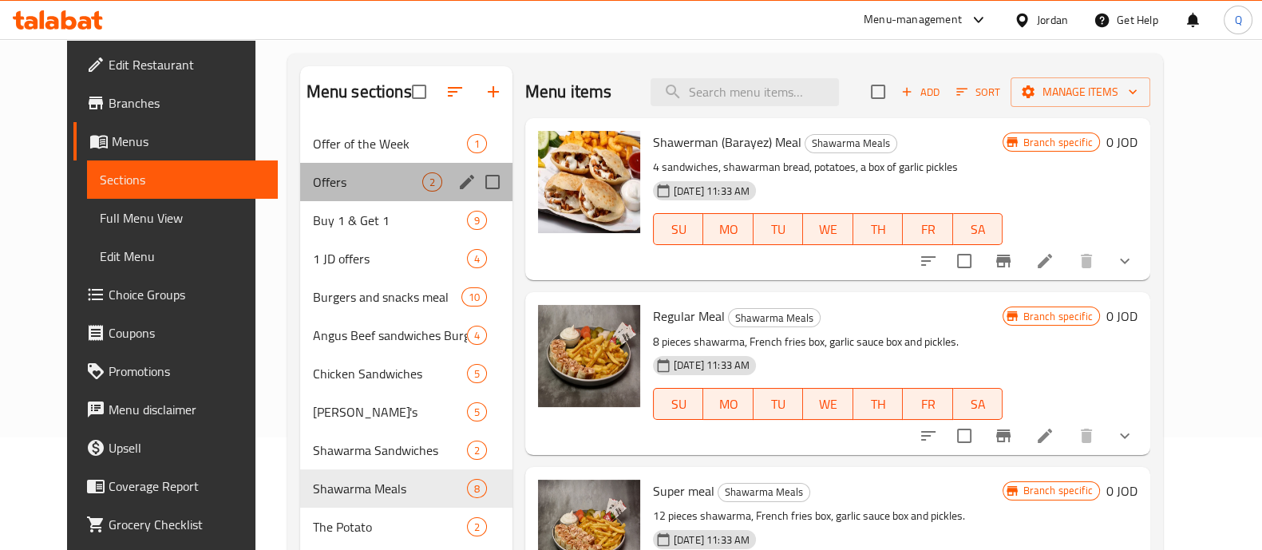
click at [342, 194] on div "Offers 2" at bounding box center [406, 182] width 212 height 38
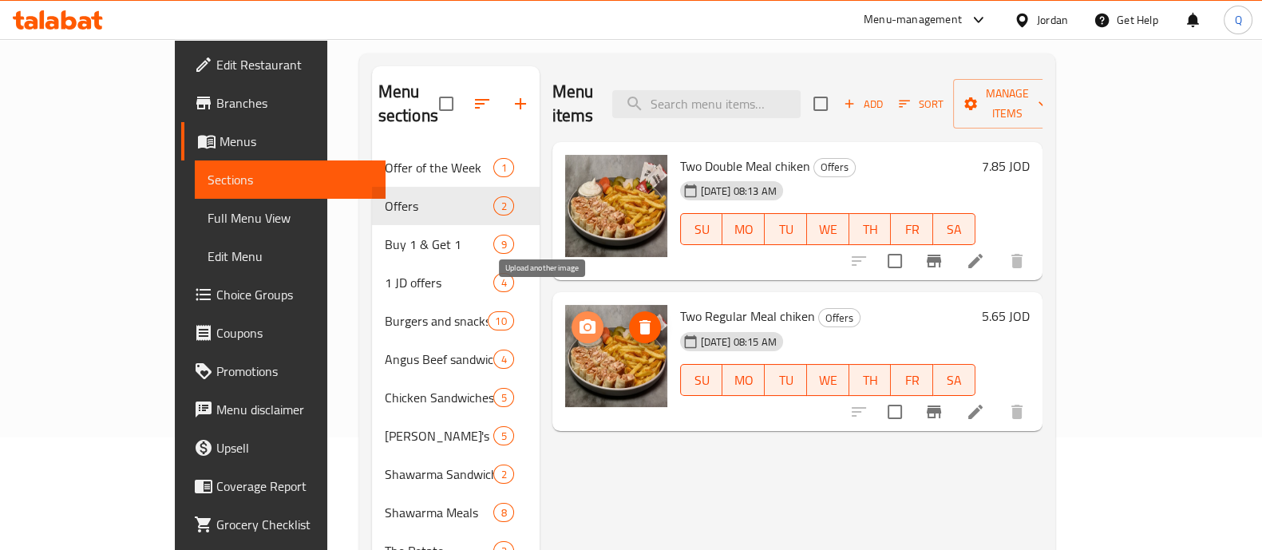
click at [578, 318] on icon "upload picture" at bounding box center [587, 327] width 19 height 19
